Goal: Obtain resource: Obtain resource

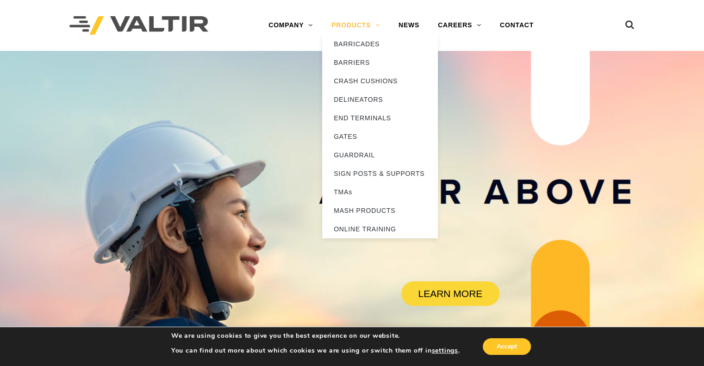
click at [349, 25] on link "PRODUCTS" at bounding box center [355, 25] width 67 height 19
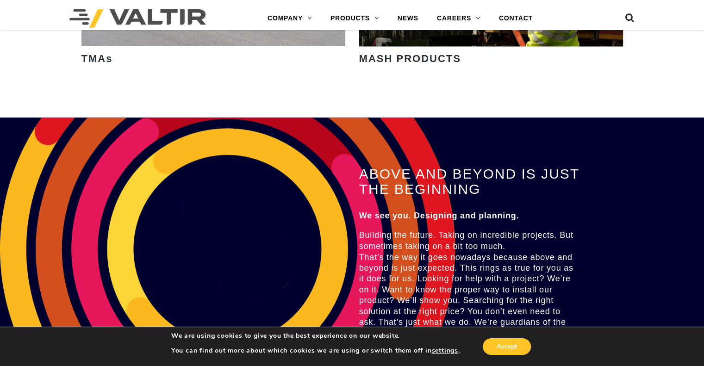
scroll to position [1434, 0]
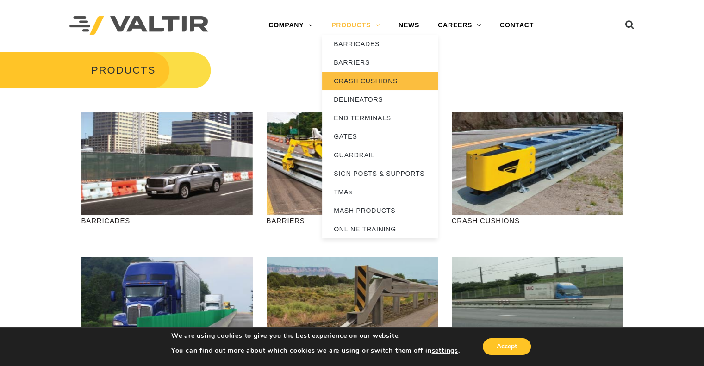
click at [374, 82] on link "CRASH CUSHIONS" at bounding box center [380, 81] width 116 height 19
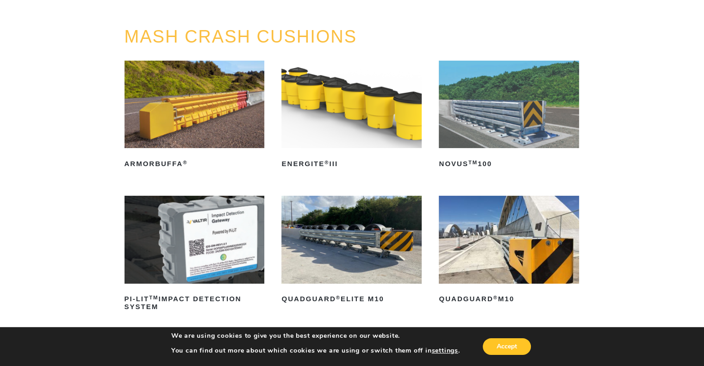
scroll to position [93, 0]
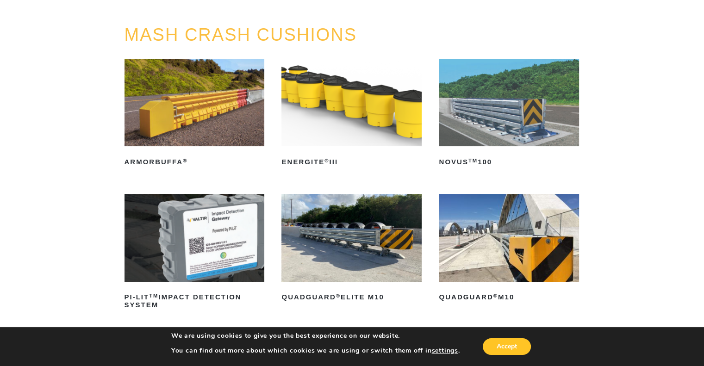
click at [366, 118] on img at bounding box center [351, 102] width 140 height 87
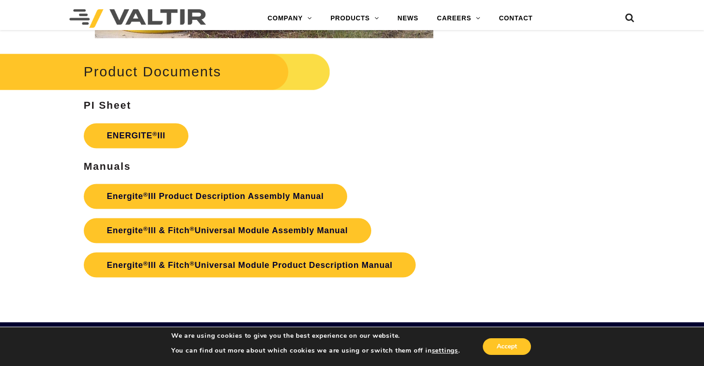
scroll to position [1527, 0]
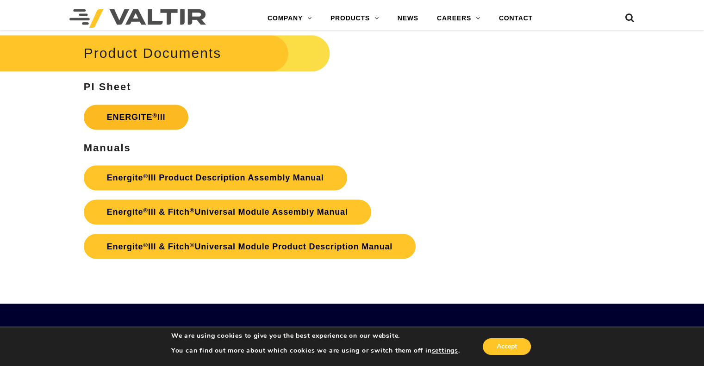
click at [164, 118] on link "ENERGITE ® III" at bounding box center [136, 117] width 105 height 25
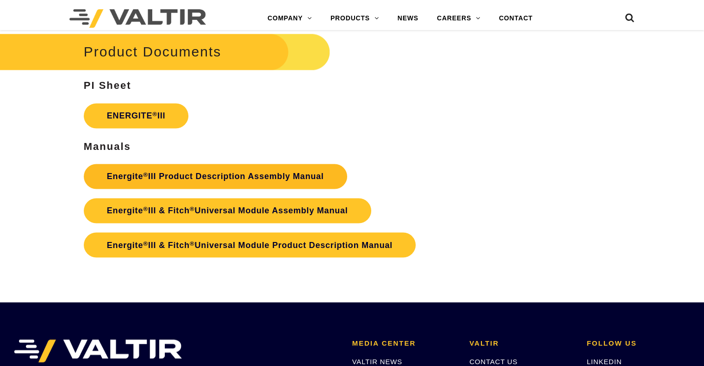
scroll to position [1527, 0]
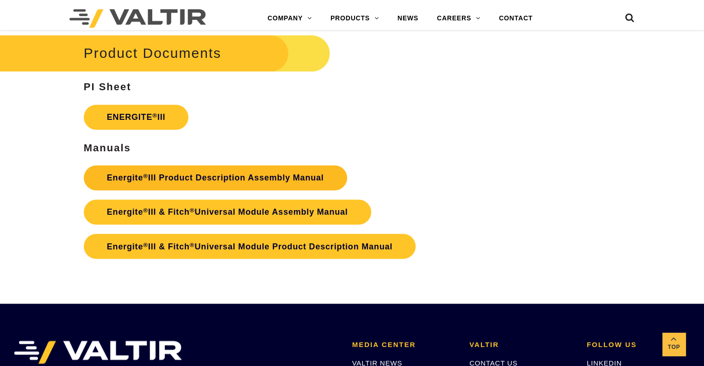
click at [221, 178] on link "Energite ® III Product Description Assembly Manual" at bounding box center [215, 177] width 263 height 25
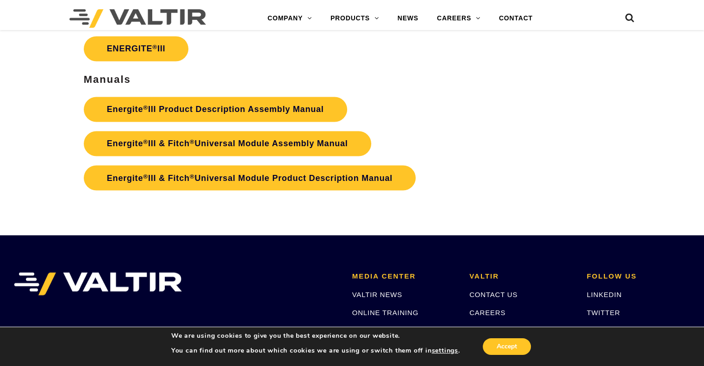
scroll to position [1619, 0]
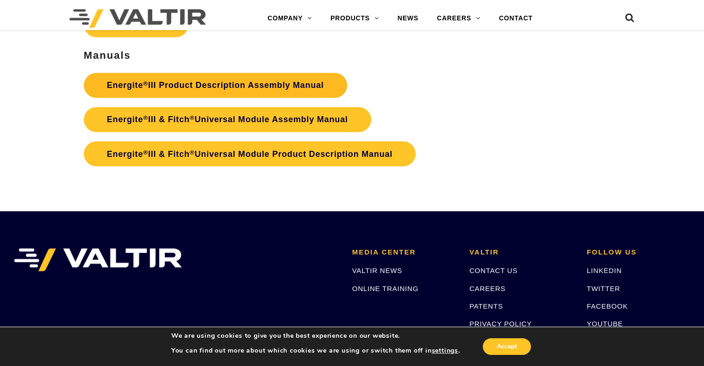
click at [273, 81] on link "Energite ® III Product Description Assembly Manual" at bounding box center [215, 85] width 263 height 25
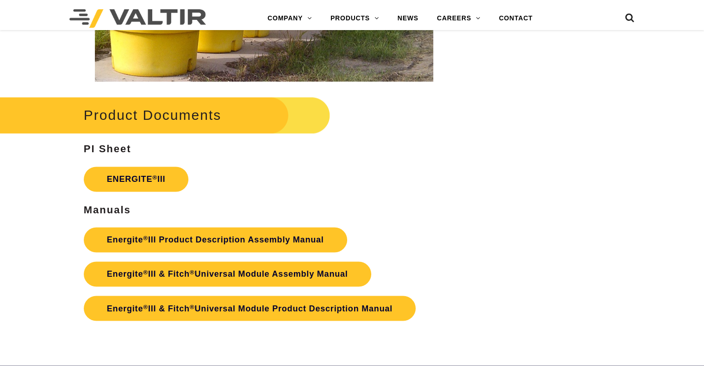
scroll to position [1619, 0]
